Goal: Transaction & Acquisition: Purchase product/service

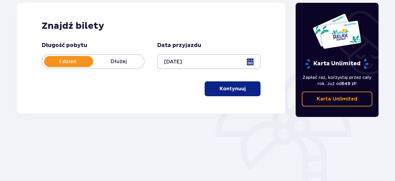
scroll to position [104, 0]
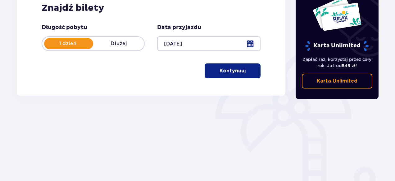
click at [223, 74] on p "Kontynuuj" at bounding box center [232, 71] width 26 height 7
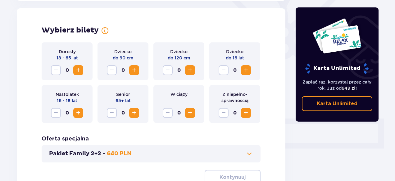
scroll to position [172, 0]
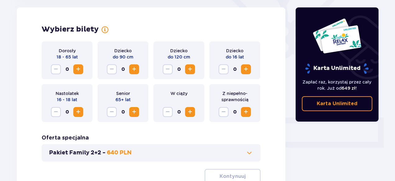
click at [247, 67] on span "Increase" at bounding box center [245, 69] width 7 height 7
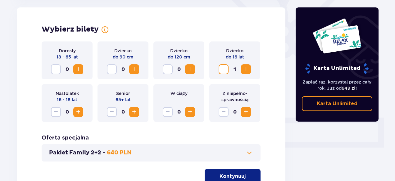
click at [247, 67] on span "Increase" at bounding box center [245, 69] width 7 height 7
click at [80, 69] on span "Increase" at bounding box center [77, 69] width 7 height 7
click at [236, 175] on p "Kontynuuj" at bounding box center [232, 176] width 26 height 7
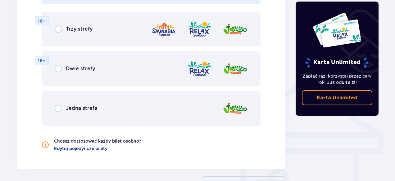
scroll to position [417, 0]
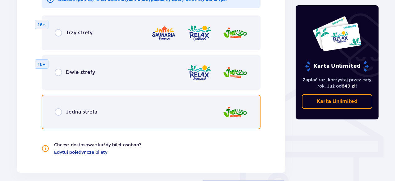
click at [58, 112] on input "radio" at bounding box center [58, 112] width 7 height 7
radio input "true"
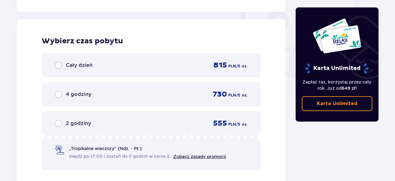
scroll to position [583, 0]
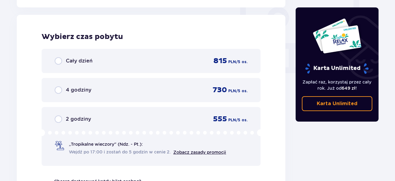
click at [84, 86] on div "4 godziny 730 PLN / 5 os." at bounding box center [151, 90] width 193 height 9
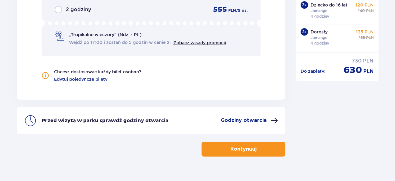
scroll to position [705, 0]
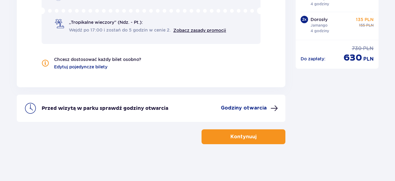
click at [261, 135] on button "Kontynuuj" at bounding box center [243, 137] width 84 height 15
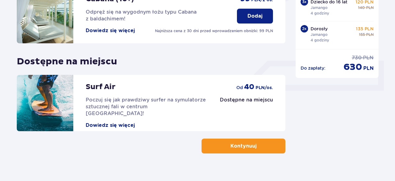
scroll to position [239, 0]
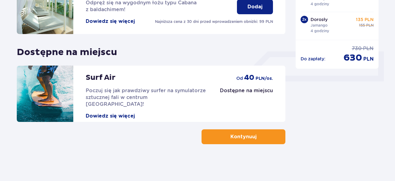
click at [256, 138] on span "button" at bounding box center [257, 136] width 7 height 7
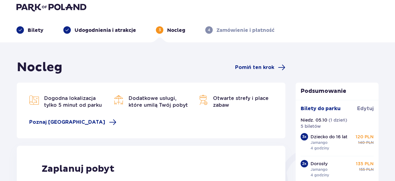
scroll to position [3, 0]
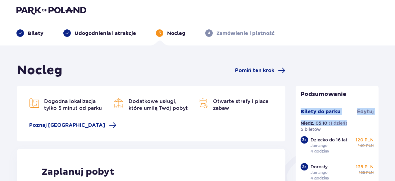
drag, startPoint x: 392, startPoint y: 77, endPoint x: 396, endPoint y: 124, distance: 47.3
click at [395, 124] on html "Bilety Udogodnienia i atrakcje 3 Nocleg 4 Zamówienie i płatność Nocleg Pomiń te…" at bounding box center [197, 87] width 395 height 181
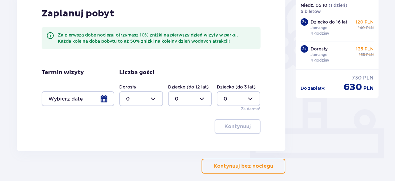
click at [206, 100] on div at bounding box center [190, 99] width 44 height 15
click at [190, 157] on div "3" at bounding box center [190, 157] width 30 height 7
type input "3"
click at [159, 98] on div at bounding box center [141, 99] width 44 height 15
click at [137, 143] on div "2" at bounding box center [141, 144] width 30 height 7
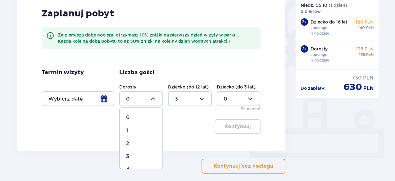
type input "2"
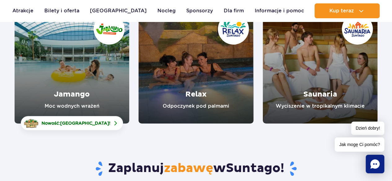
scroll to position [111, 0]
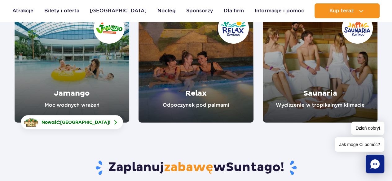
click at [202, 81] on link "Relax" at bounding box center [196, 65] width 115 height 115
click at [284, 70] on link "Saunaria" at bounding box center [320, 65] width 115 height 115
click at [40, 62] on link "Jamango" at bounding box center [72, 65] width 115 height 115
click at [18, 9] on link "Atrakcje" at bounding box center [22, 10] width 21 height 15
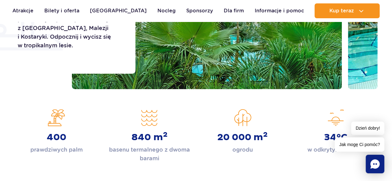
scroll to position [173, 0]
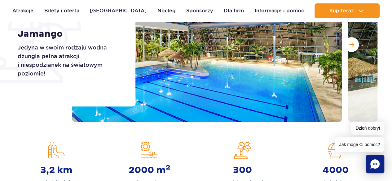
scroll to position [136, 0]
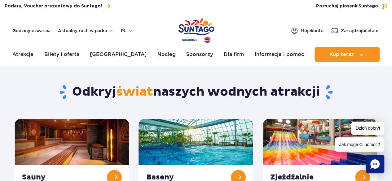
drag, startPoint x: 392, startPoint y: 21, endPoint x: 394, endPoint y: 40, distance: 18.4
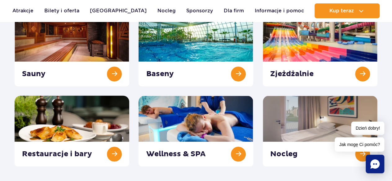
scroll to position [85, 0]
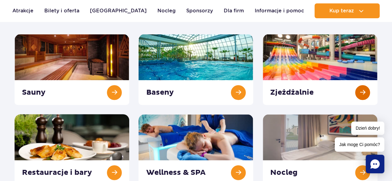
click at [362, 89] on link at bounding box center [320, 69] width 115 height 71
click at [240, 98] on link at bounding box center [196, 69] width 115 height 71
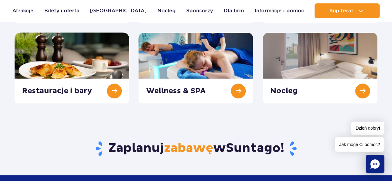
scroll to position [154, 0]
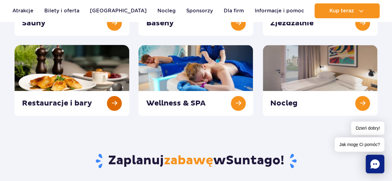
click at [114, 101] on link at bounding box center [72, 80] width 115 height 71
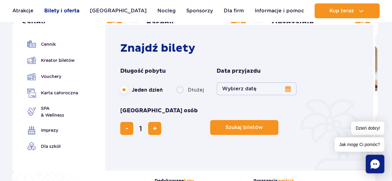
click at [67, 13] on link "Bilety i oferta" at bounding box center [61, 10] width 35 height 15
click at [68, 10] on link "Bilety i oferta" at bounding box center [61, 10] width 35 height 15
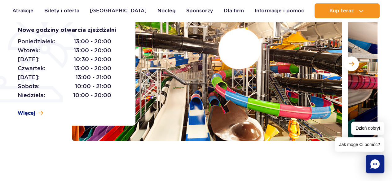
scroll to position [118, 0]
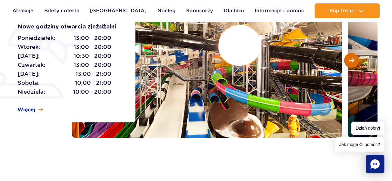
click at [345, 63] on button "Następny slajd" at bounding box center [351, 60] width 15 height 15
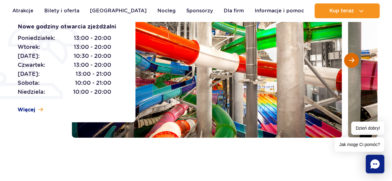
click at [349, 64] on button "Następny slajd" at bounding box center [351, 60] width 15 height 15
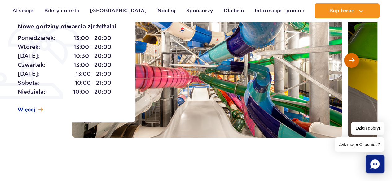
click at [349, 64] on button "Następny slajd" at bounding box center [351, 60] width 15 height 15
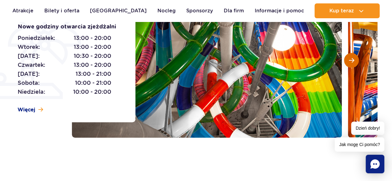
click at [349, 64] on button "Następny slajd" at bounding box center [351, 60] width 15 height 15
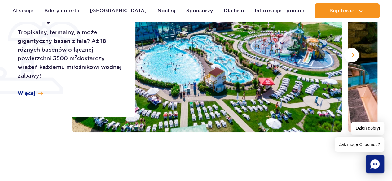
scroll to position [128, 0]
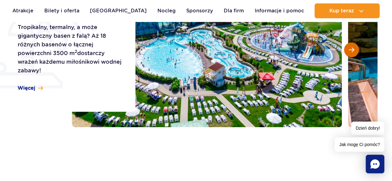
click at [349, 49] on span "Następny slajd" at bounding box center [351, 50] width 5 height 6
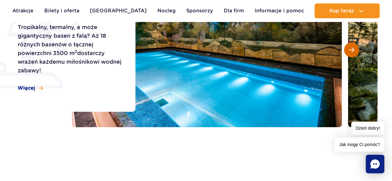
click at [348, 50] on button "Następny slajd" at bounding box center [351, 49] width 15 height 15
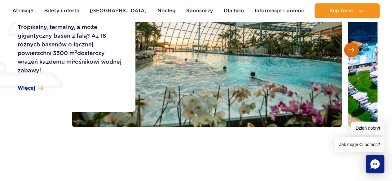
click at [348, 50] on button "Następny slajd" at bounding box center [351, 49] width 15 height 15
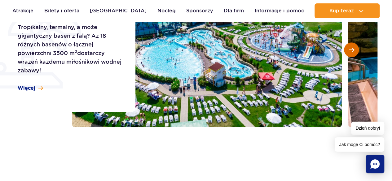
click at [348, 50] on button "Następny slajd" at bounding box center [351, 49] width 15 height 15
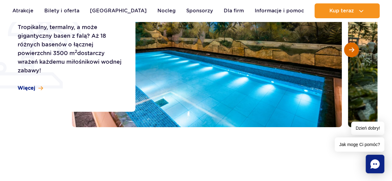
click at [348, 50] on button "Następny slajd" at bounding box center [351, 49] width 15 height 15
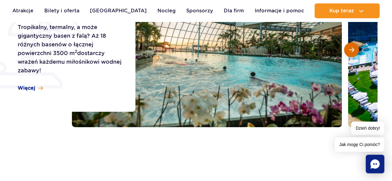
click at [348, 50] on button "Następny slajd" at bounding box center [351, 49] width 15 height 15
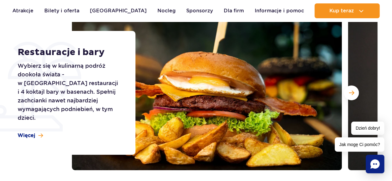
scroll to position [89, 0]
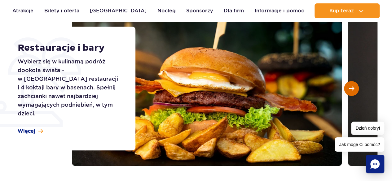
click at [350, 86] on span "Następny slajd" at bounding box center [351, 89] width 5 height 6
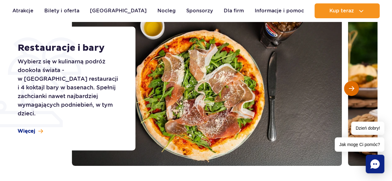
click at [352, 90] on span "Następny slajd" at bounding box center [351, 89] width 5 height 6
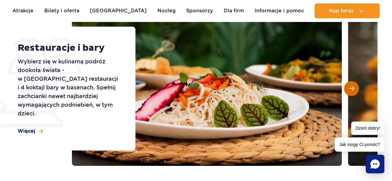
click at [352, 90] on span "Następny slajd" at bounding box center [351, 89] width 5 height 6
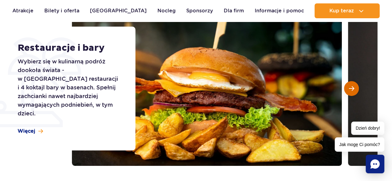
click at [352, 90] on span "Następny slajd" at bounding box center [351, 89] width 5 height 6
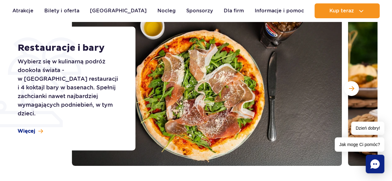
click at [376, 166] on icon "Chat" at bounding box center [375, 164] width 9 height 9
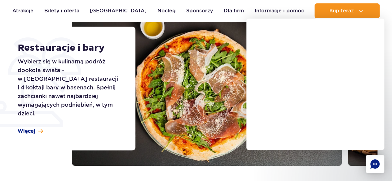
click at [374, 168] on icon "Chat" at bounding box center [375, 164] width 9 height 9
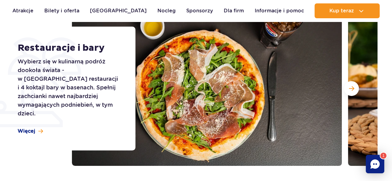
click at [375, 167] on icon "Chat" at bounding box center [375, 164] width 9 height 9
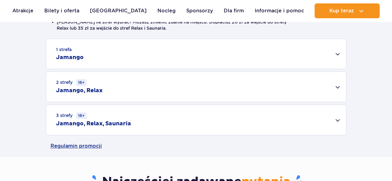
scroll to position [194, 0]
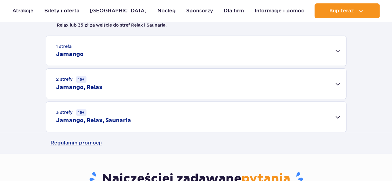
click at [337, 51] on div "1 strefa Jamango" at bounding box center [196, 51] width 300 height 30
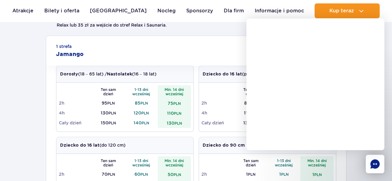
click at [373, 165] on icon "Chat" at bounding box center [375, 164] width 9 height 9
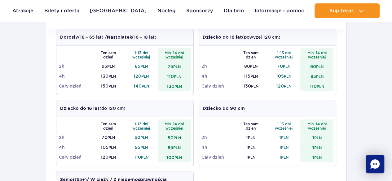
scroll to position [242, 0]
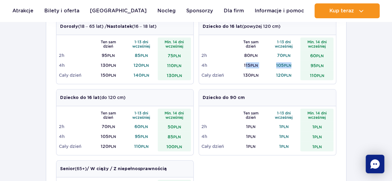
drag, startPoint x: 245, startPoint y: 65, endPoint x: 293, endPoint y: 68, distance: 48.2
click at [293, 68] on tr "4h 115 PLN 105 PLN 95 PLN" at bounding box center [268, 65] width 132 height 10
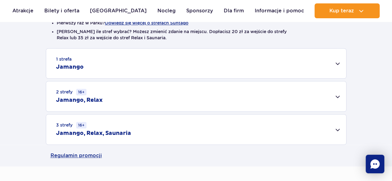
scroll to position [180, 0]
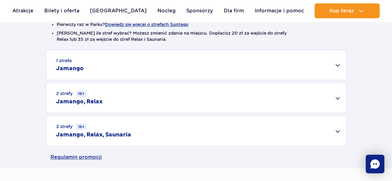
click at [338, 71] on div "1 strefa Jamango" at bounding box center [196, 65] width 300 height 30
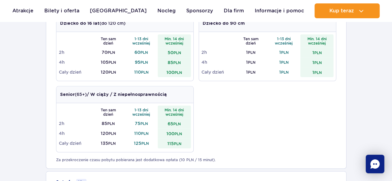
scroll to position [321, 0]
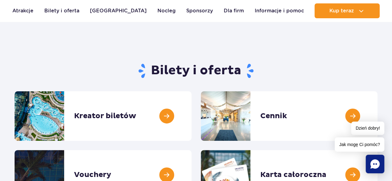
drag, startPoint x: 396, startPoint y: 30, endPoint x: 395, endPoint y: 34, distance: 3.6
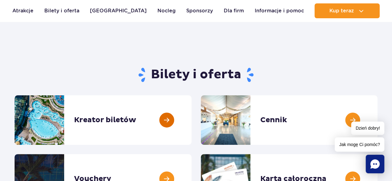
click at [192, 120] on link at bounding box center [192, 121] width 0 height 50
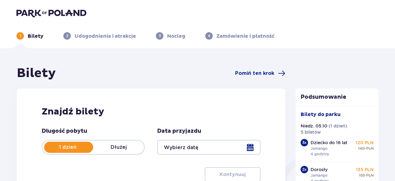
type input "[DATE]"
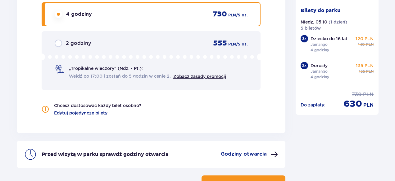
scroll to position [705, 0]
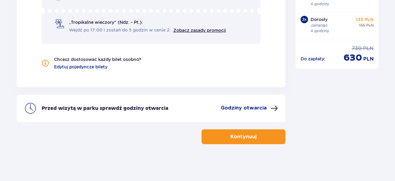
click at [264, 136] on button "Kontynuuj" at bounding box center [243, 137] width 84 height 15
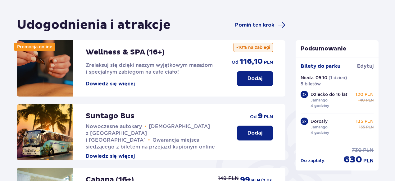
scroll to position [30, 0]
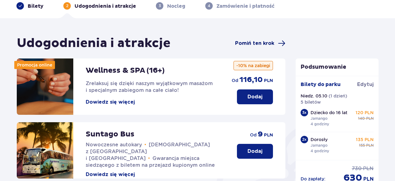
click at [275, 46] on span "Pomiń ten krok" at bounding box center [260, 43] width 50 height 7
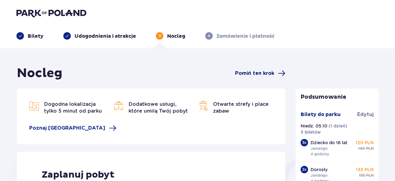
click at [264, 72] on span "Pomiń ten krok" at bounding box center [254, 73] width 39 height 7
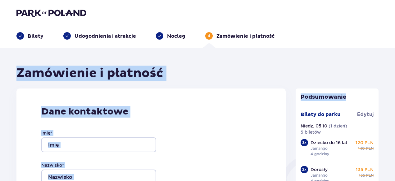
drag, startPoint x: 393, startPoint y: 26, endPoint x: 393, endPoint y: 52, distance: 26.4
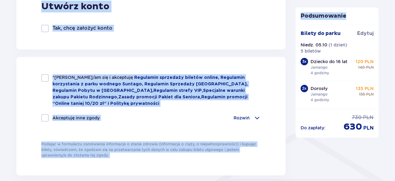
scroll to position [389, 0]
